Goal: Obtain resource: Download file/media

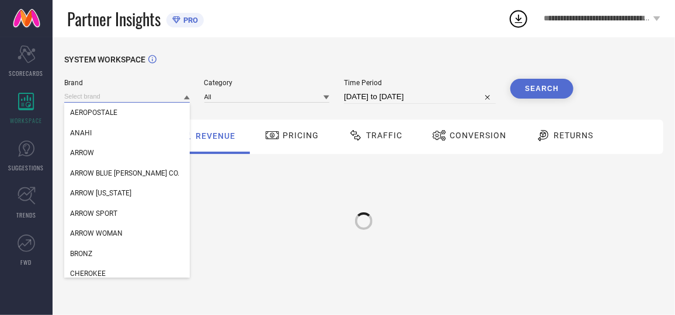
click at [99, 97] on input at bounding box center [127, 96] width 126 height 12
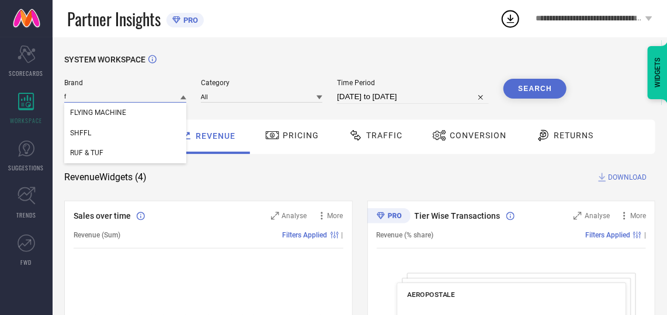
type input "fl"
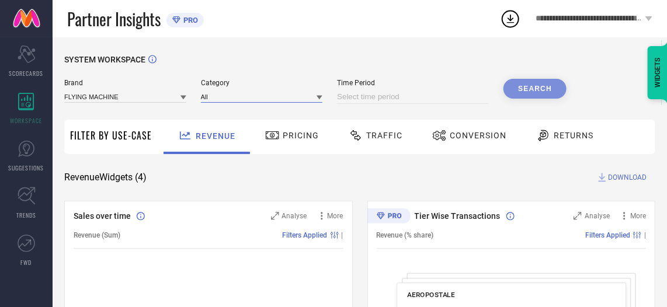
click at [442, 97] on input at bounding box center [413, 97] width 152 height 14
select select "7"
select select "2025"
select select "8"
select select "2025"
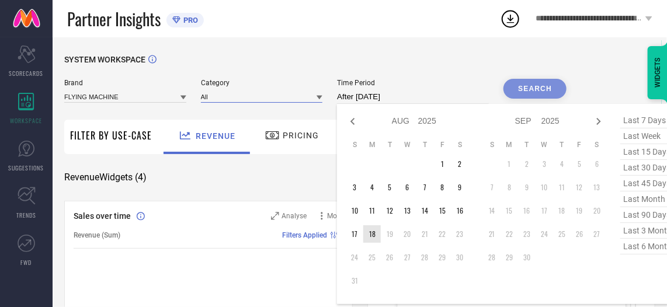
click at [369, 232] on td "18" at bounding box center [372, 234] width 18 height 18
type input "[DATE] to [DATE]"
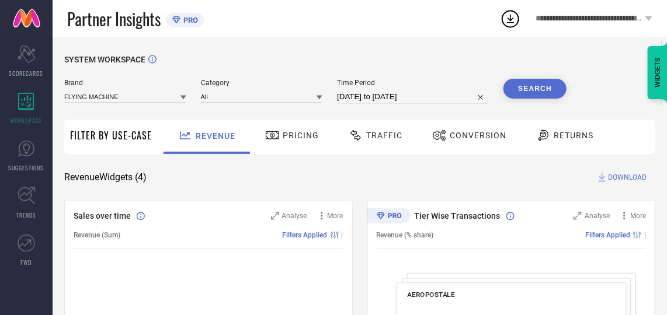
click at [455, 133] on span "Conversion" at bounding box center [477, 135] width 57 height 9
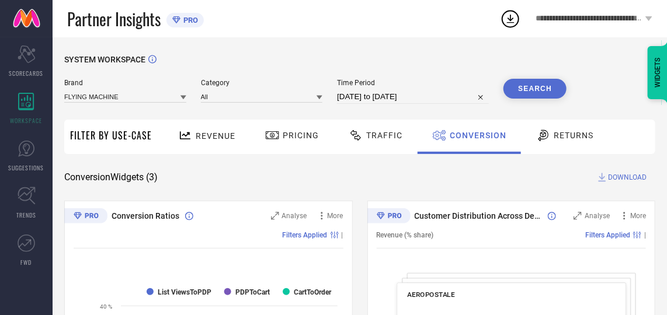
click at [538, 92] on button "Search" at bounding box center [534, 89] width 63 height 20
click at [623, 175] on span "DOWNLOAD" at bounding box center [627, 178] width 39 height 12
